Goal: Task Accomplishment & Management: Manage account settings

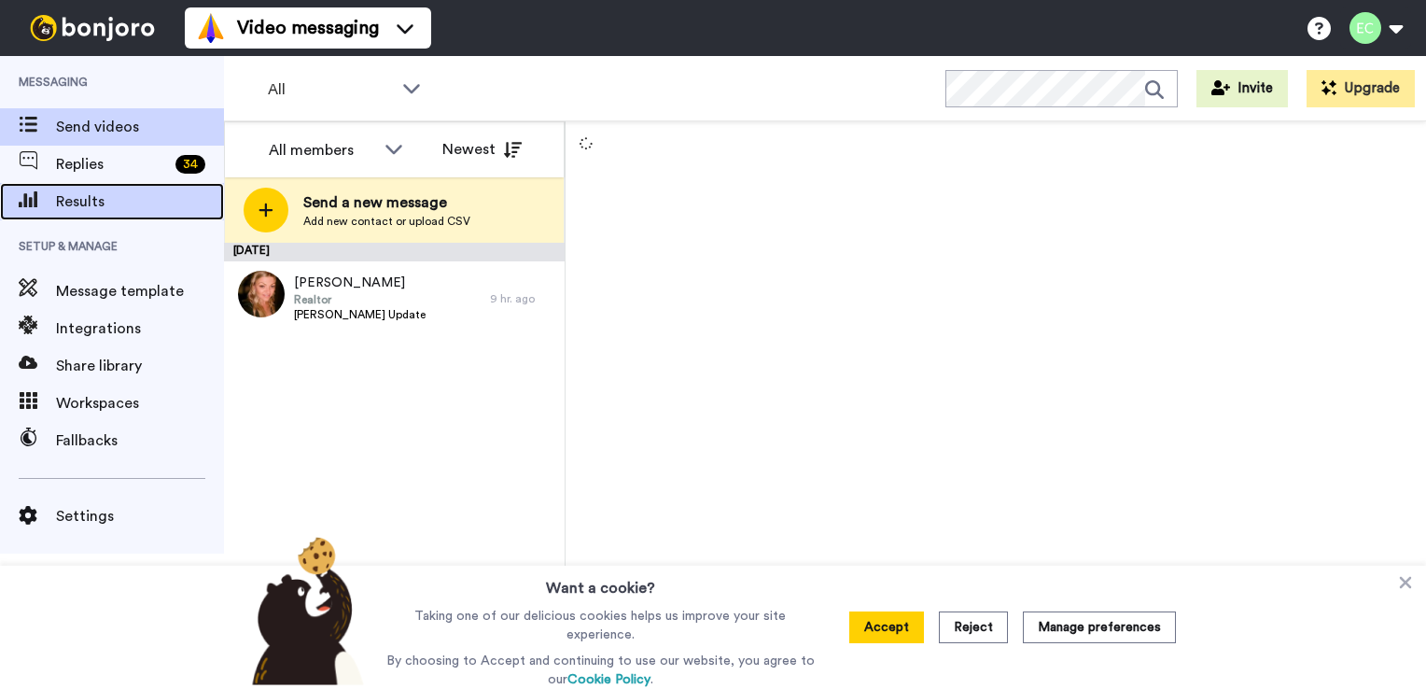
click at [97, 199] on span "Results" at bounding box center [140, 201] width 168 height 22
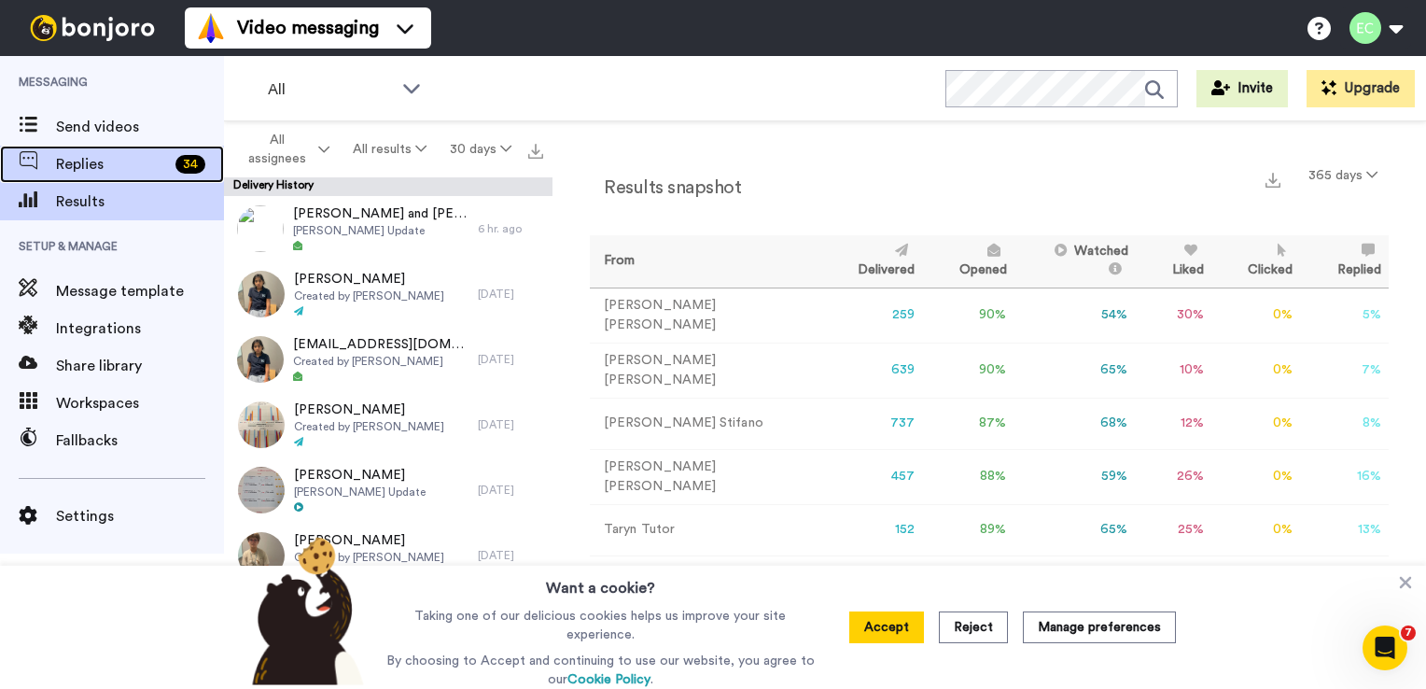
click at [112, 168] on span "Replies" at bounding box center [112, 164] width 112 height 22
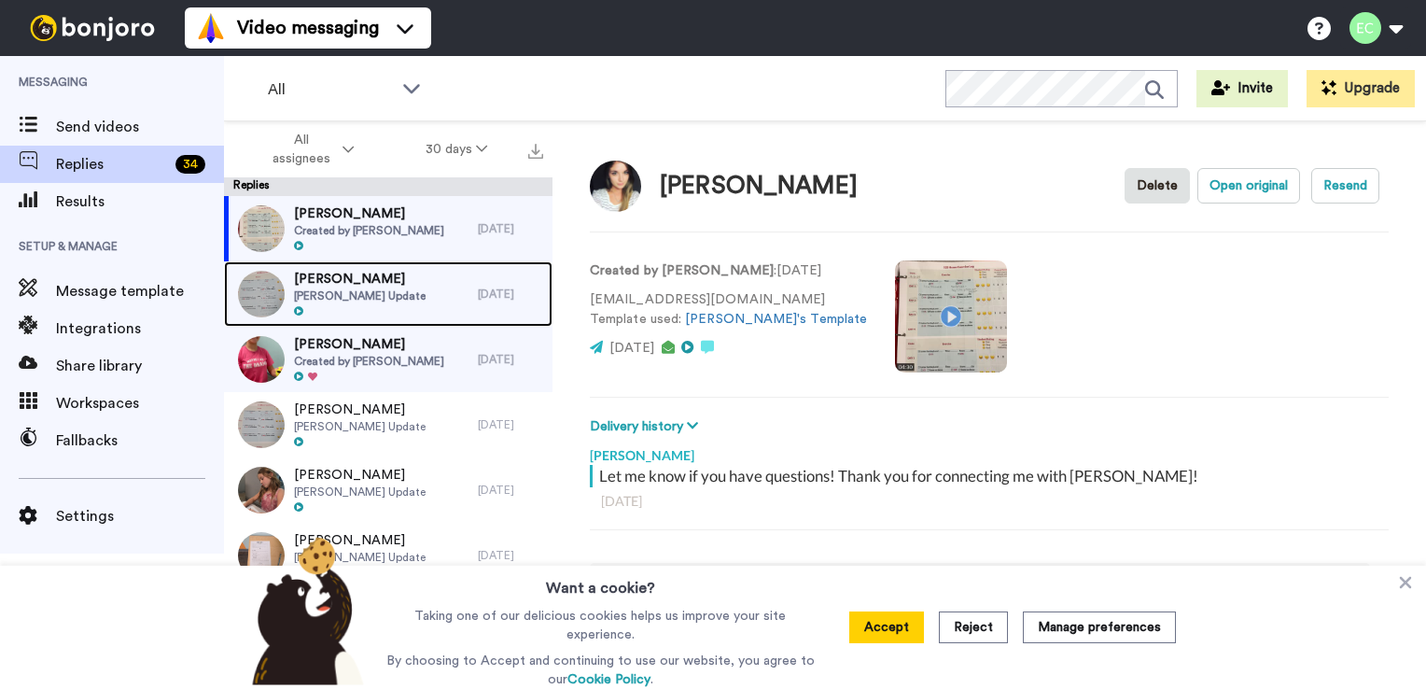
click at [405, 291] on span "[PERSON_NAME] Update" at bounding box center [360, 295] width 132 height 15
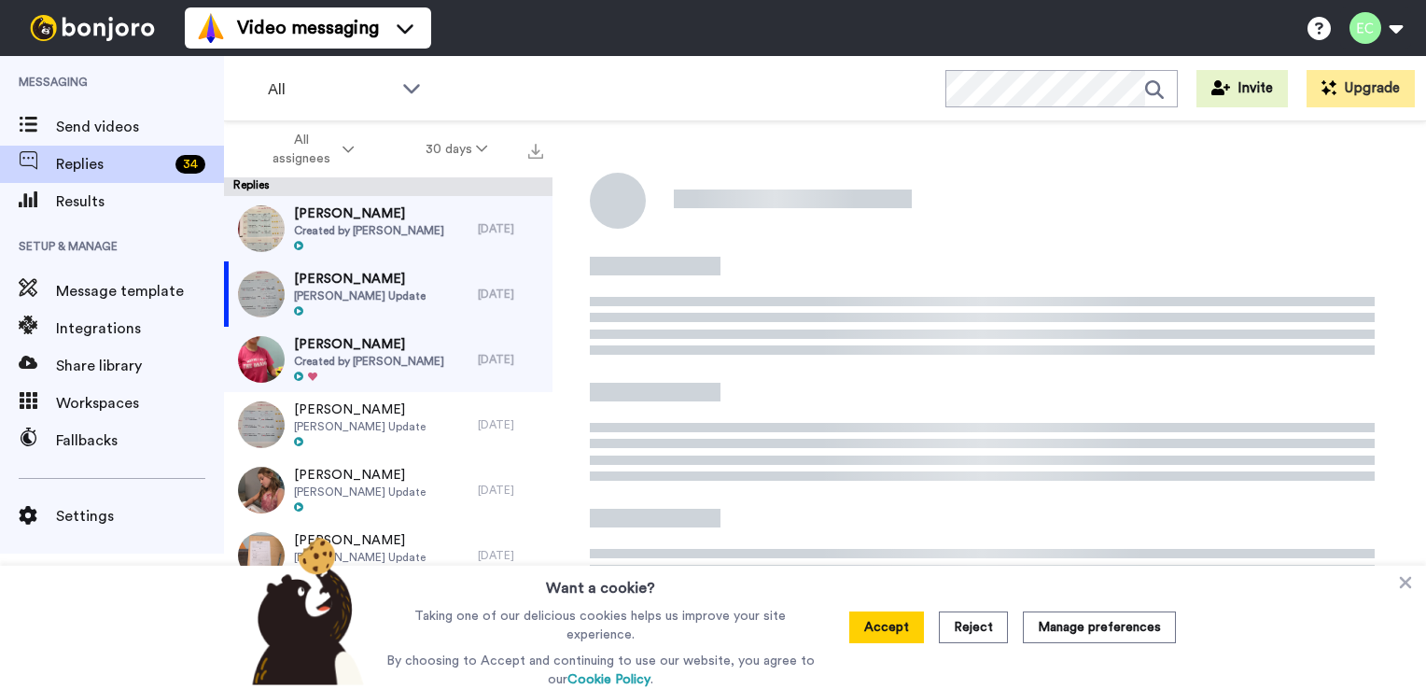
type textarea "x"
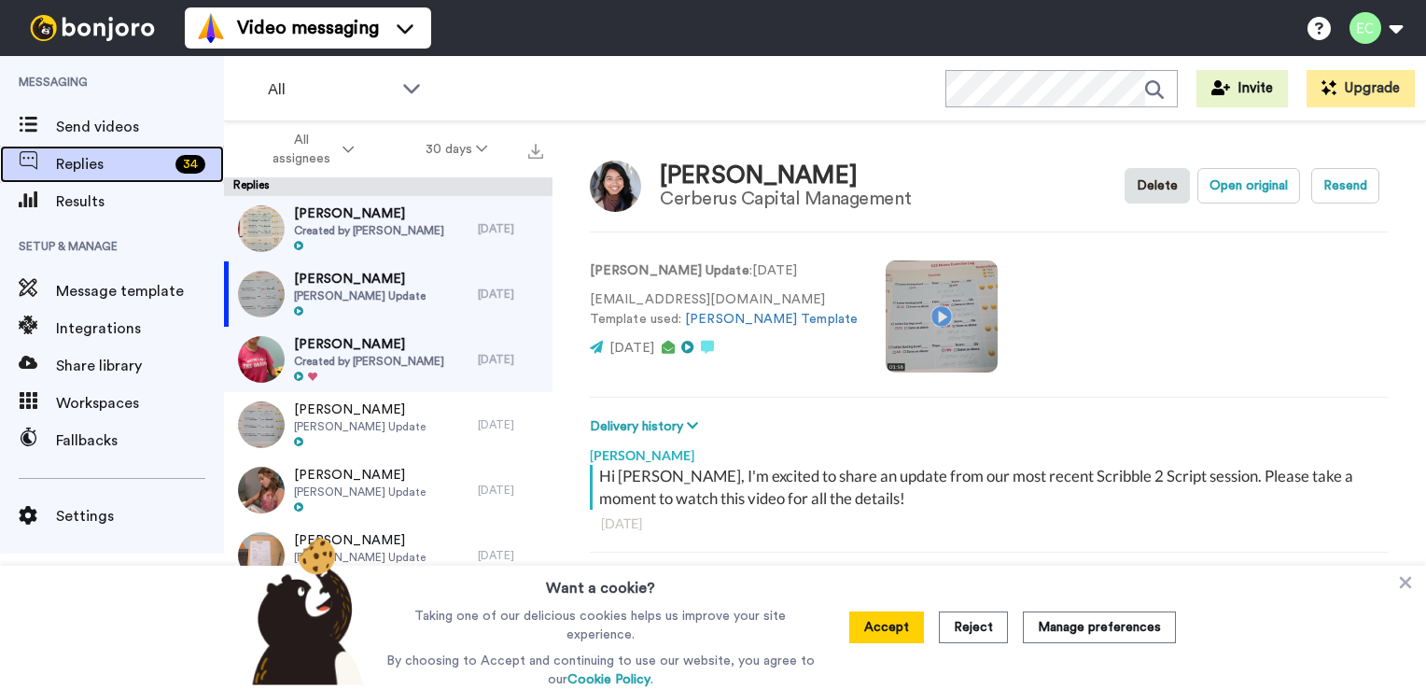
click at [101, 167] on span "Replies" at bounding box center [112, 164] width 112 height 22
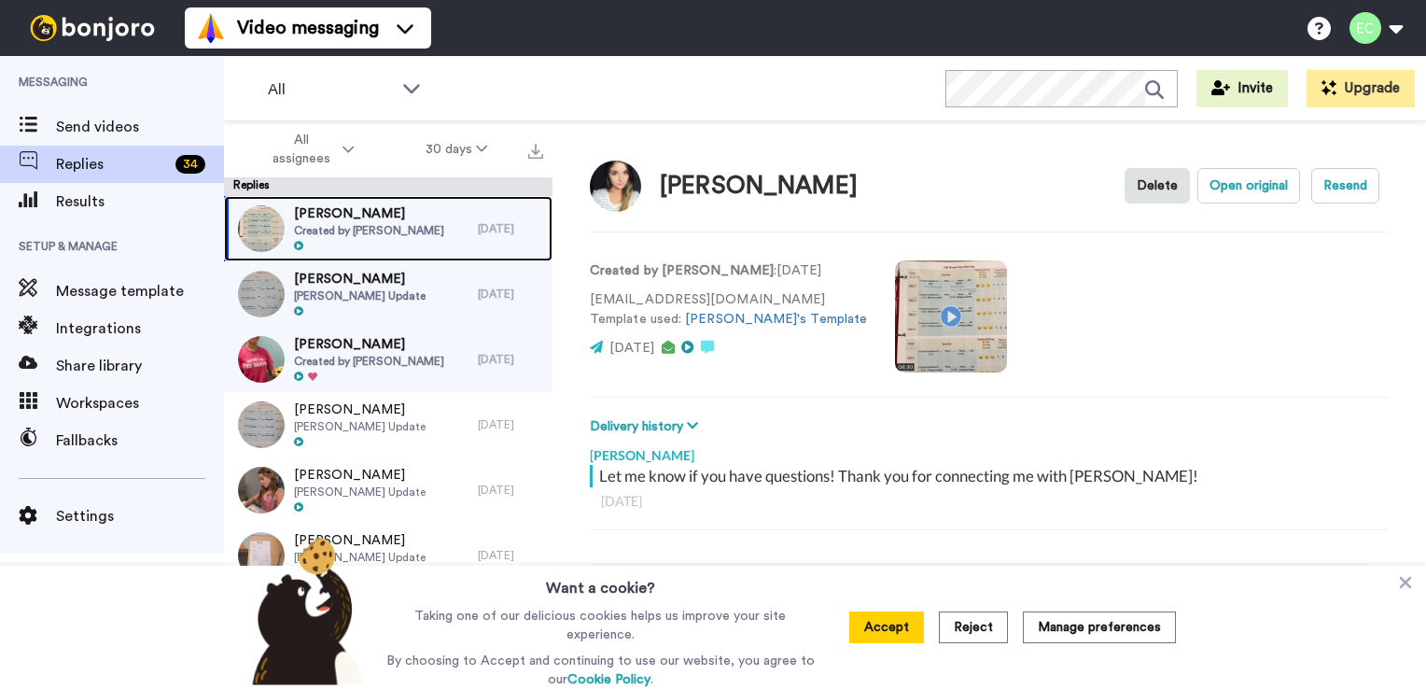
click at [418, 223] on span "Created by [PERSON_NAME]" at bounding box center [369, 230] width 150 height 15
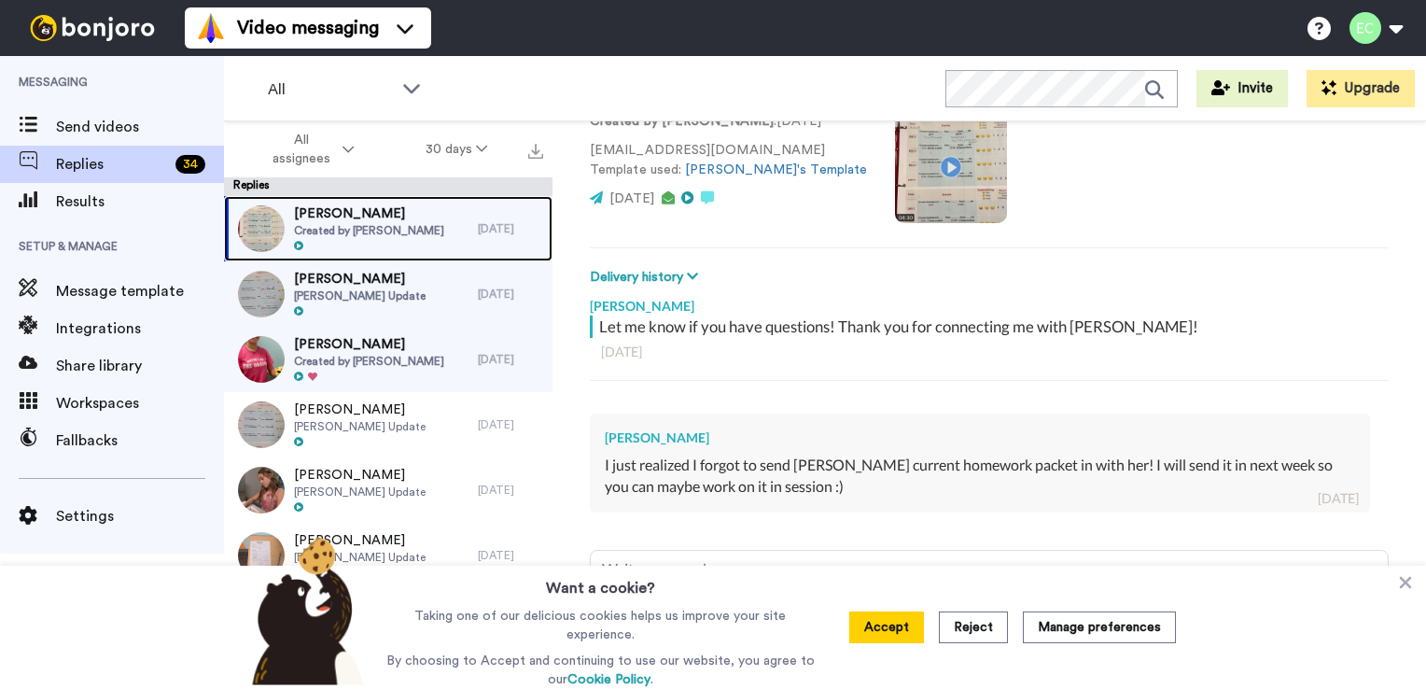
scroll to position [148, 0]
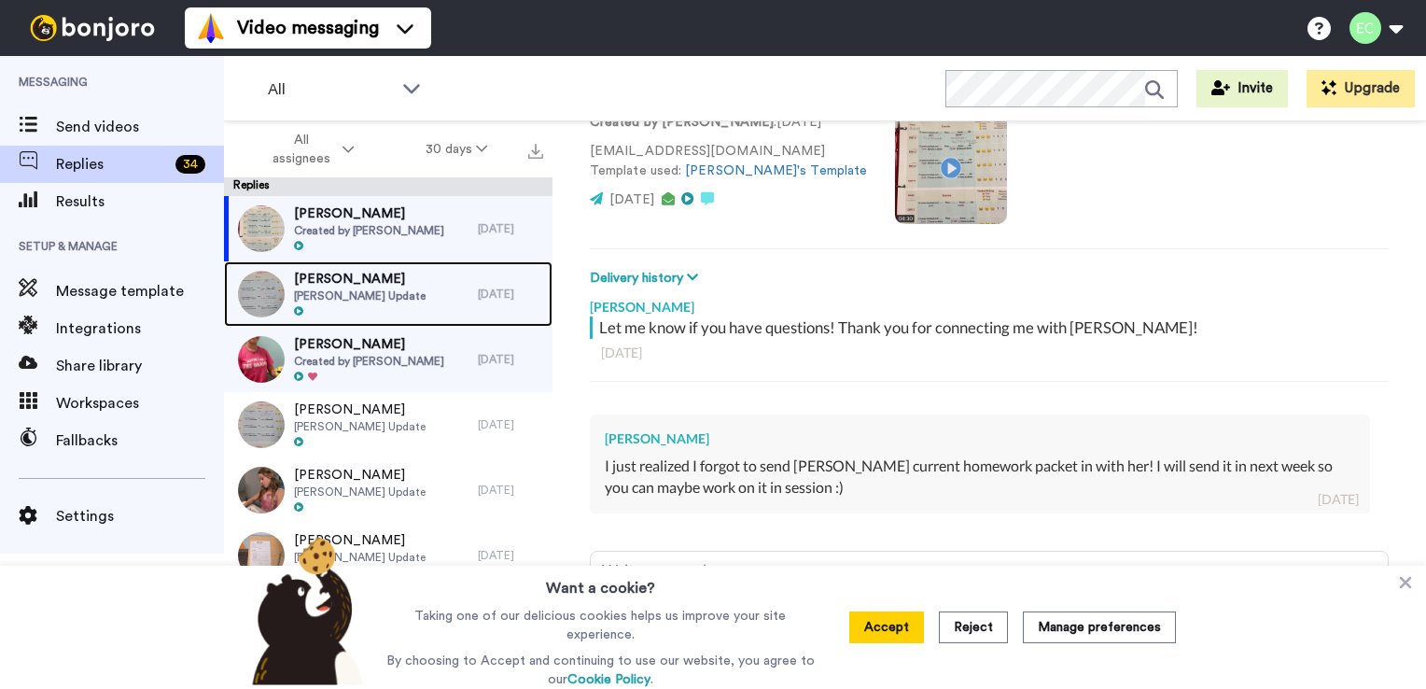
click at [350, 293] on span "[PERSON_NAME] Update" at bounding box center [360, 295] width 132 height 15
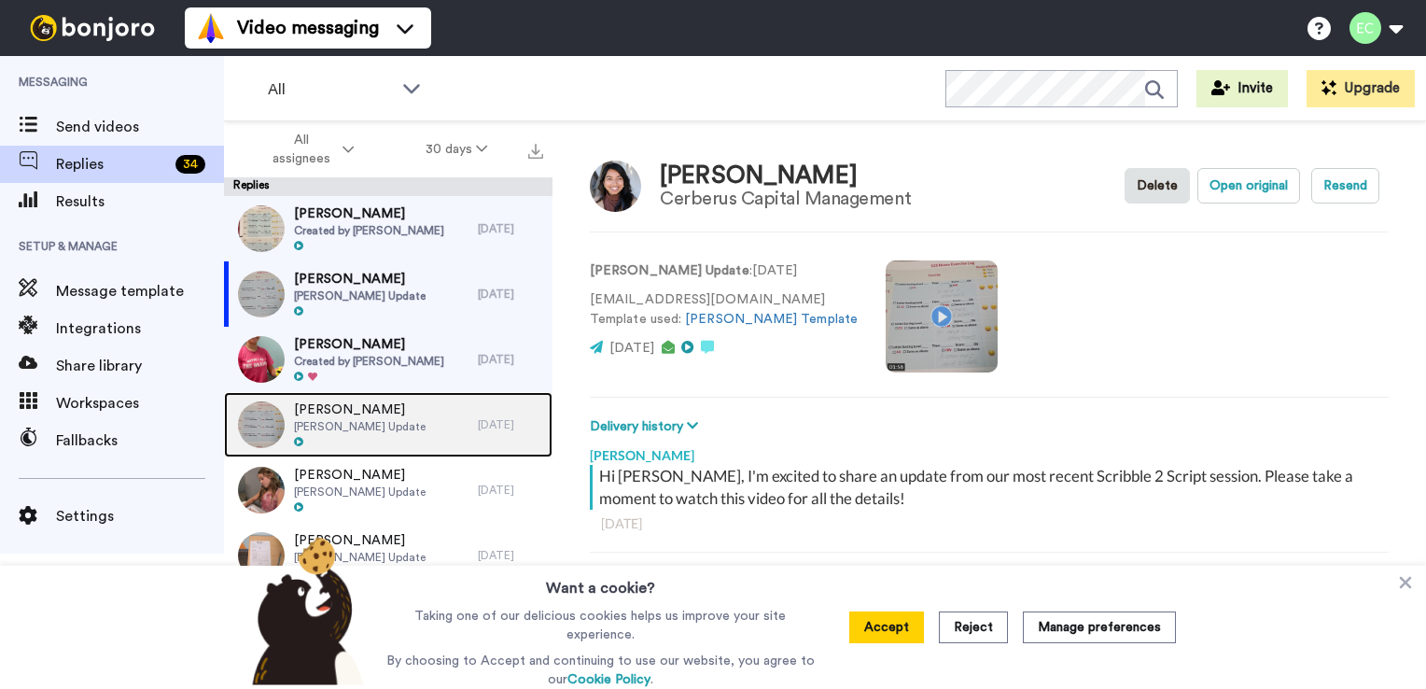
click at [339, 426] on span "[PERSON_NAME] Update" at bounding box center [360, 426] width 132 height 15
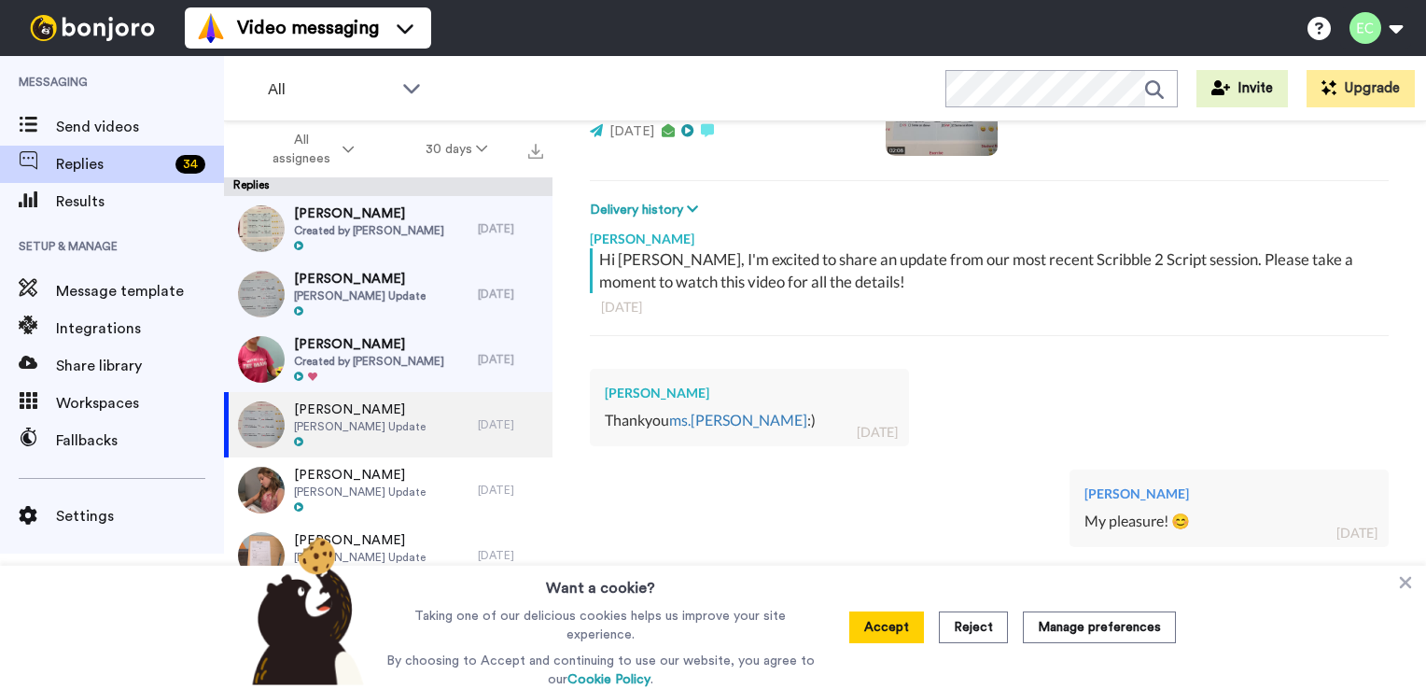
scroll to position [216, 0]
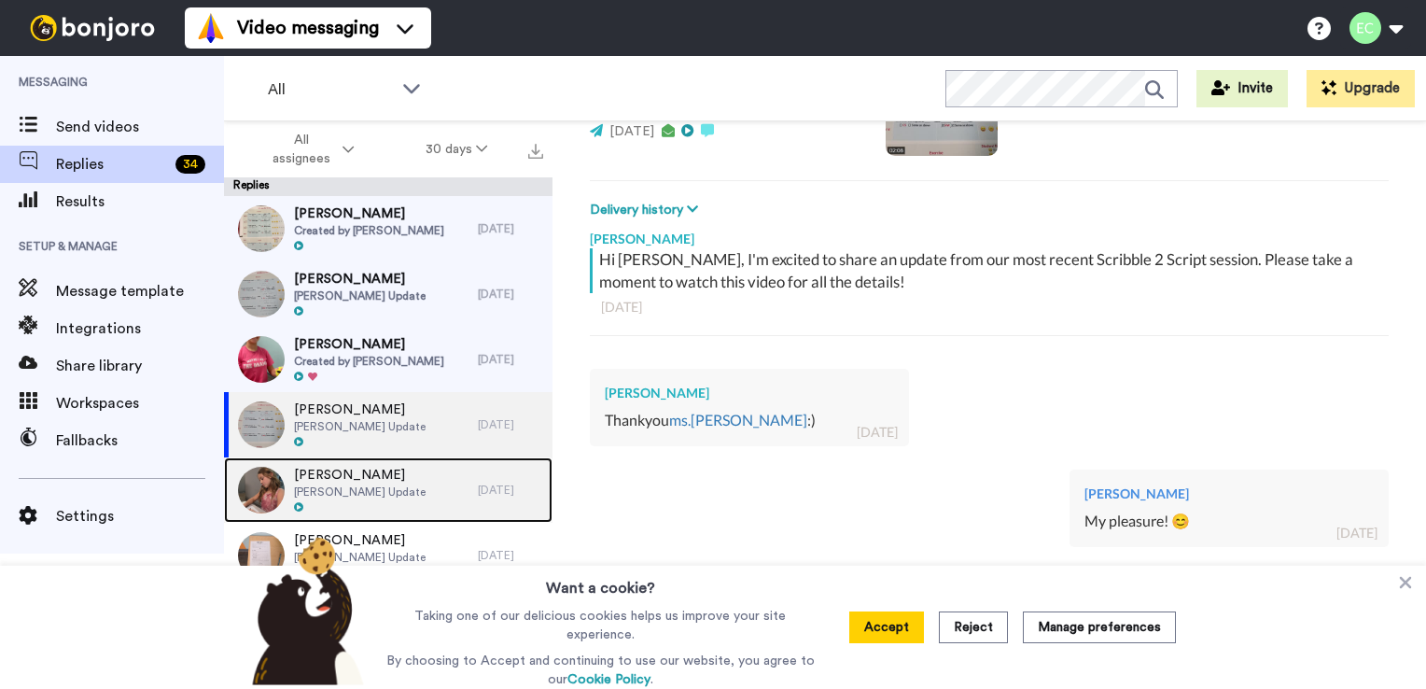
click at [363, 476] on span "[PERSON_NAME]" at bounding box center [360, 475] width 132 height 19
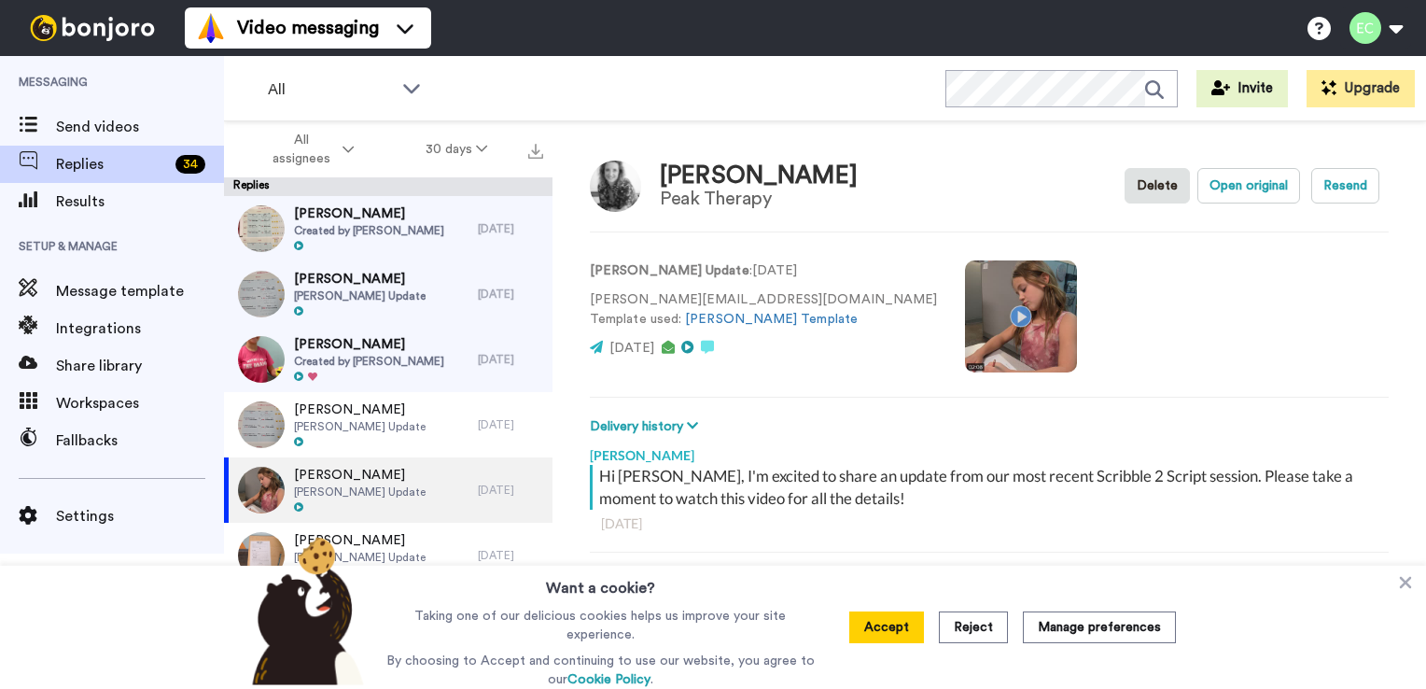
click at [965, 313] on video at bounding box center [1021, 316] width 112 height 112
type textarea "x"
